Goal: Check status: Check status

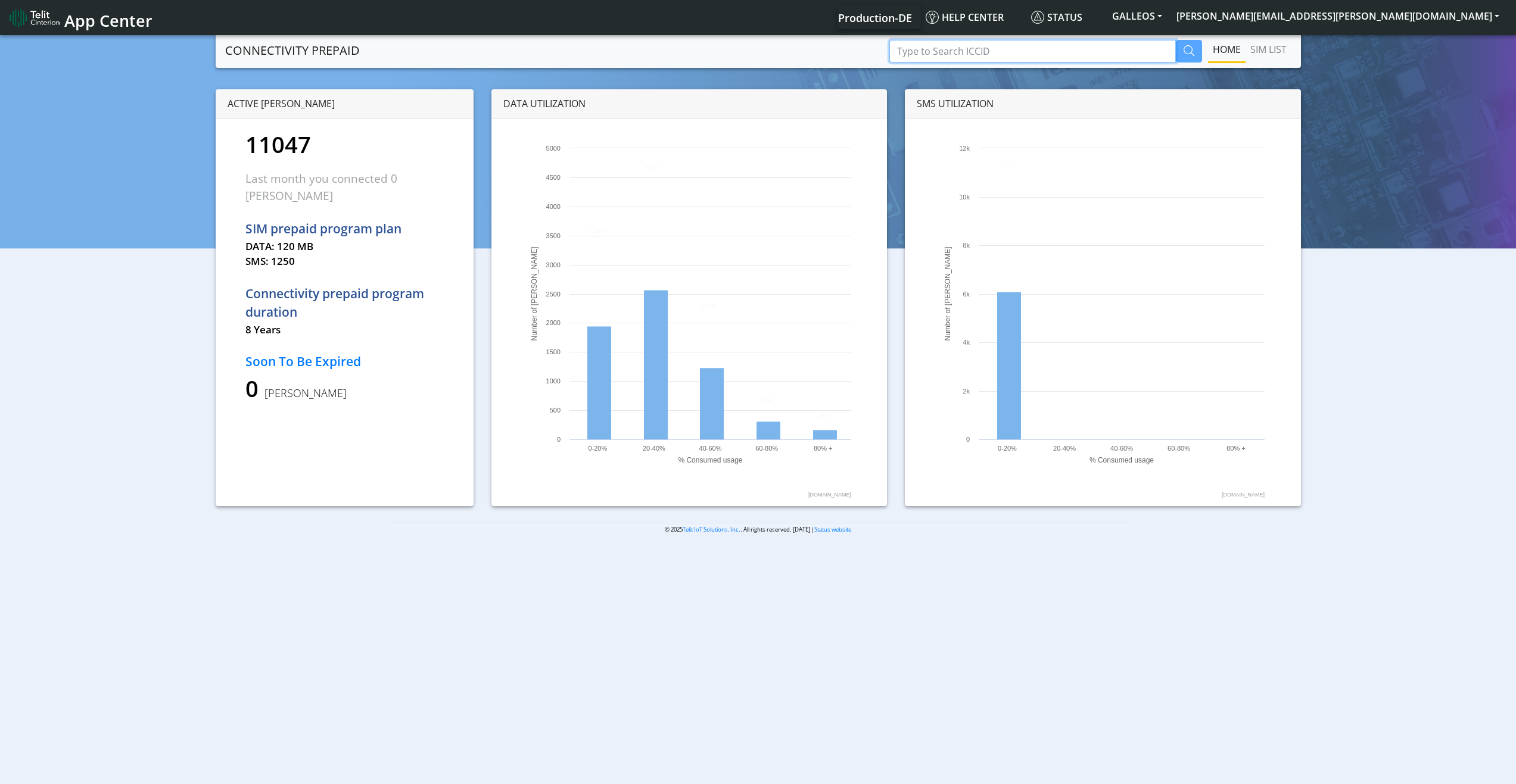
click at [985, 52] on input "Type to Search ICCID" at bounding box center [1033, 51] width 287 height 23
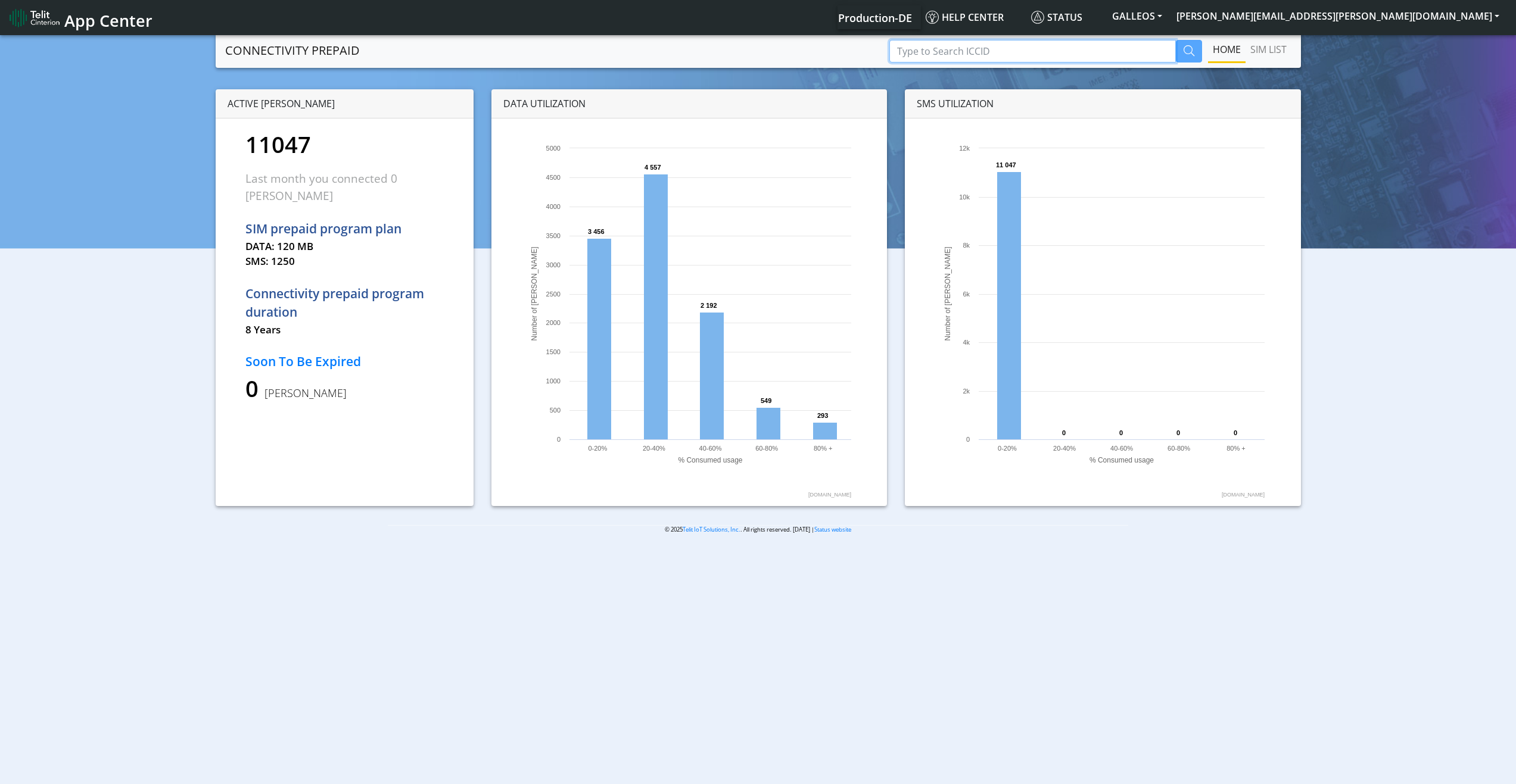
paste input "89358151000025192215"
type input "89358151000025192215"
click at [1188, 50] on icon "button" at bounding box center [1189, 51] width 11 height 11
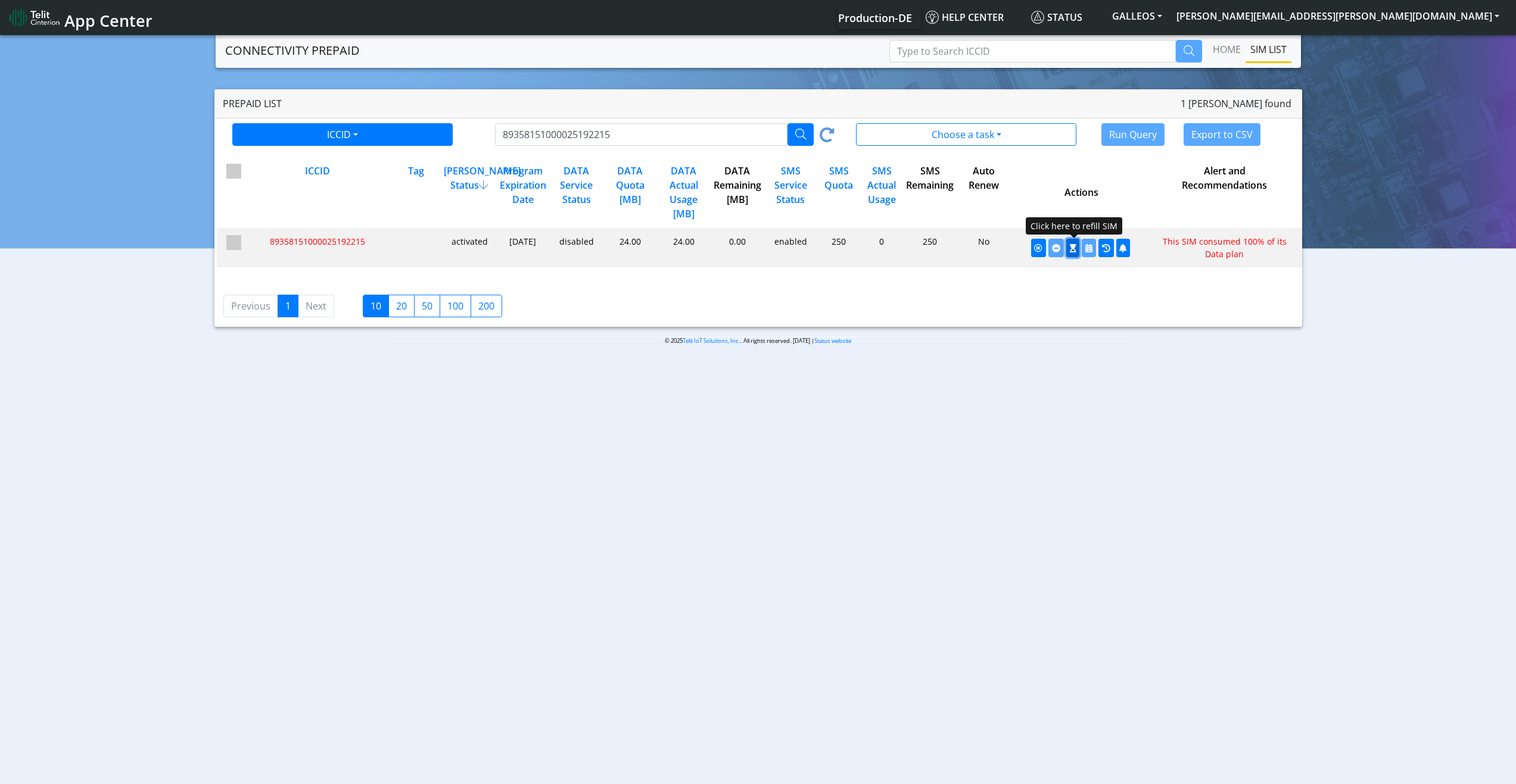
click at [1071, 247] on icon "button" at bounding box center [1073, 247] width 6 height 8
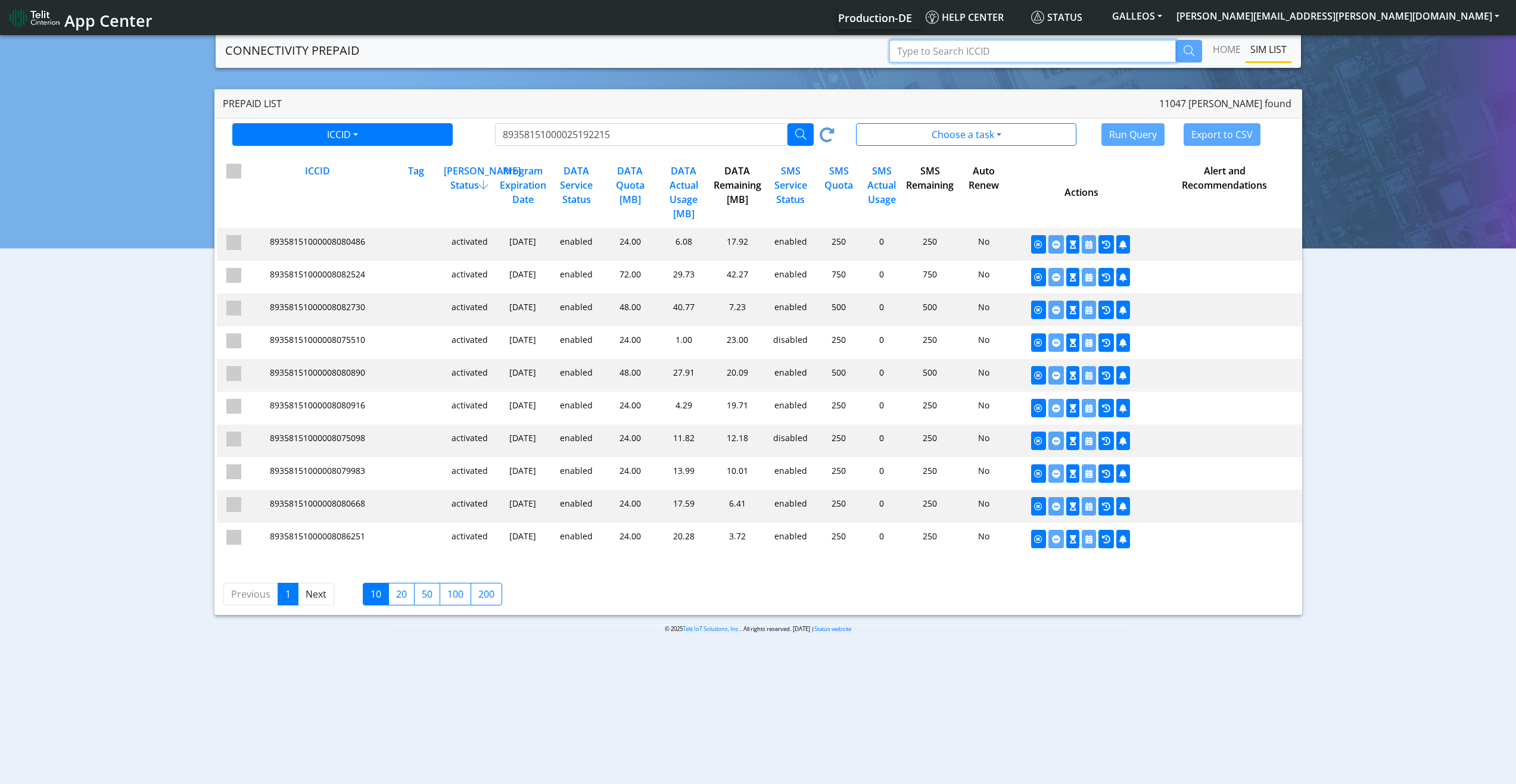
click at [1054, 56] on input "Type to Search ICCID" at bounding box center [1033, 51] width 287 height 23
paste input "89358151000025192215"
type input "89358151000025192215"
click at [1193, 50] on icon "button" at bounding box center [1189, 51] width 11 height 11
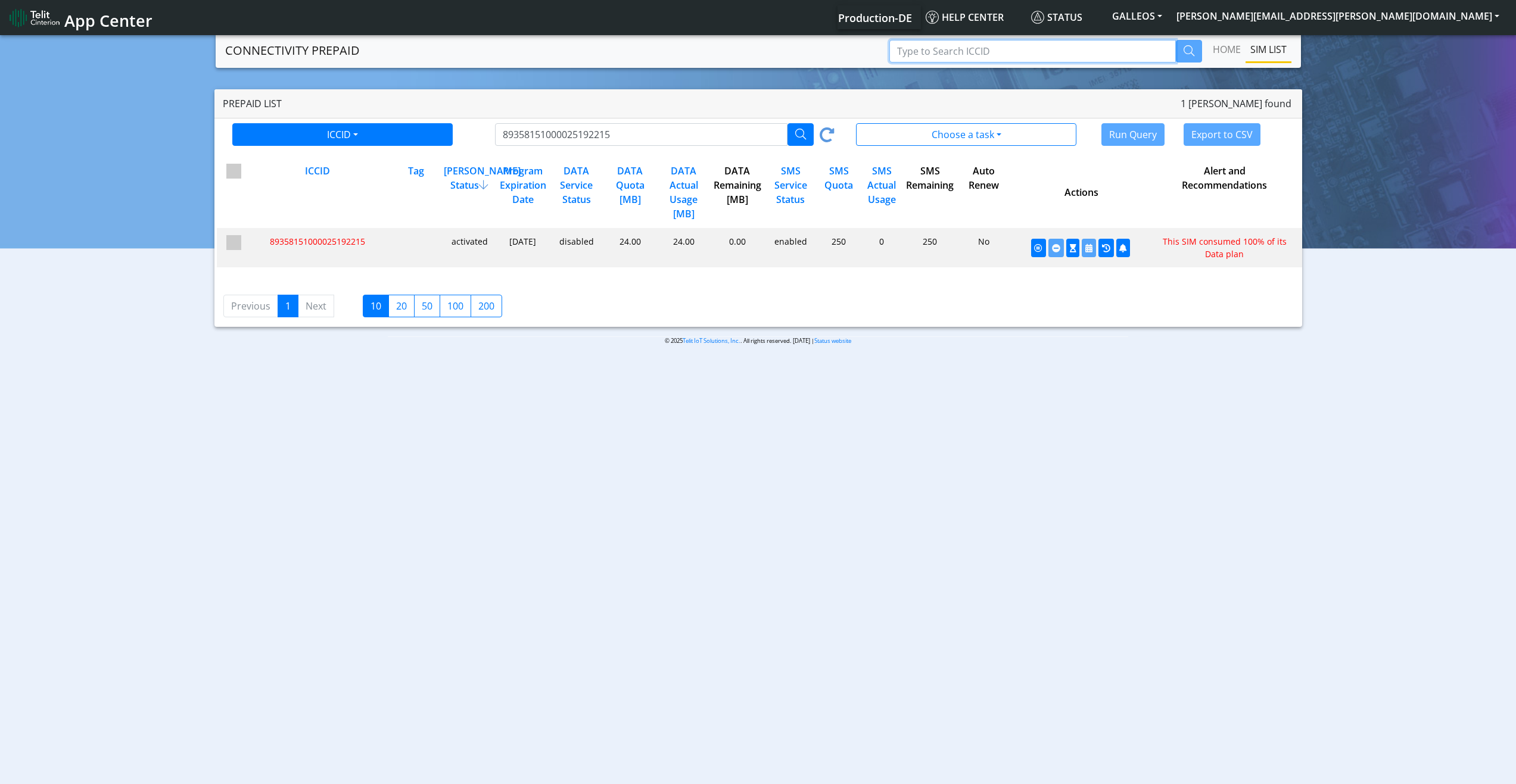
click at [995, 57] on input "Type to Search ICCID" at bounding box center [1033, 51] width 287 height 23
paste input "89358151000025192215"
type input "89358151000025192215"
click at [1192, 47] on icon "button" at bounding box center [1189, 51] width 11 height 11
click at [635, 134] on input "89358151000025192215" at bounding box center [641, 134] width 292 height 23
